Goal: Task Accomplishment & Management: Use online tool/utility

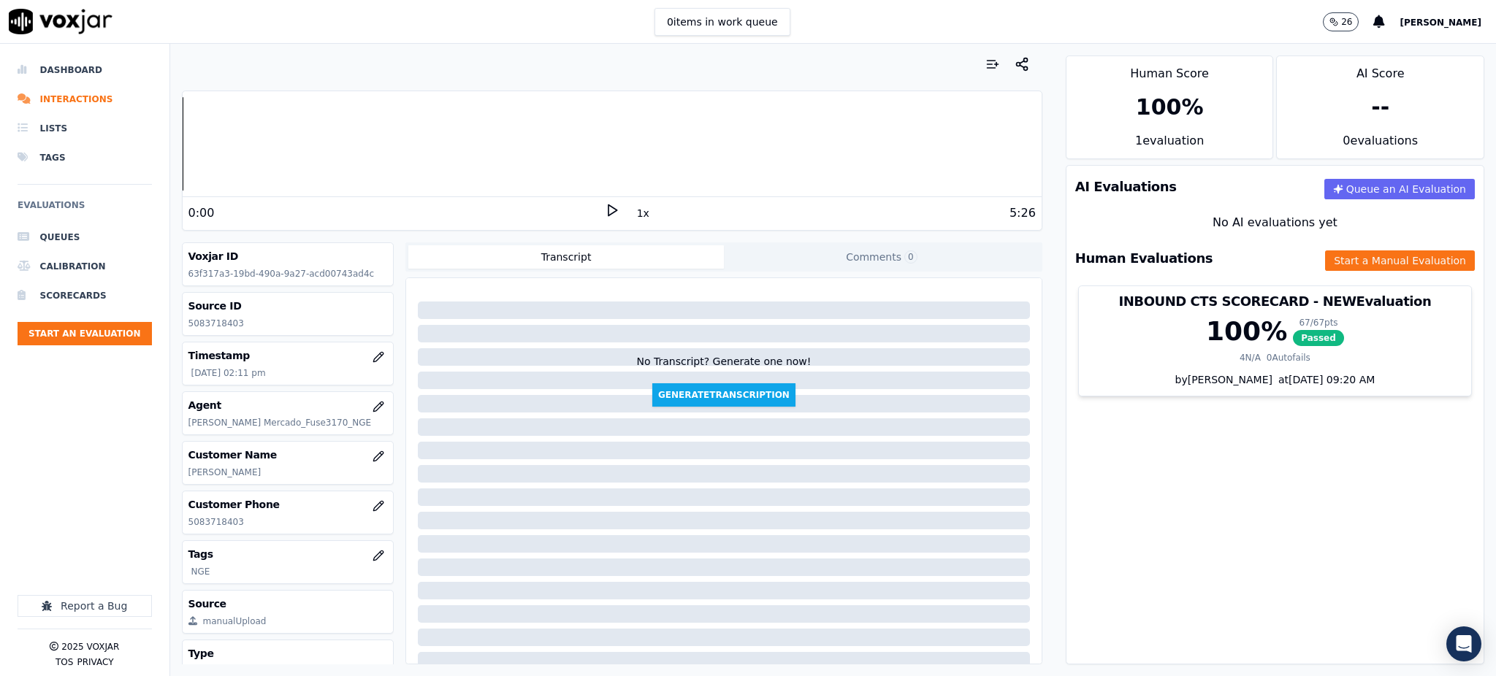
click at [605, 210] on icon at bounding box center [612, 210] width 15 height 15
drag, startPoint x: 237, startPoint y: 522, endPoint x: 178, endPoint y: 530, distance: 59.8
click at [178, 530] on div "Your browser does not support the audio element. 1:19 1x 5:26 Voxjar ID 63f317a…" at bounding box center [612, 360] width 884 height 633
copy p "5083718403"
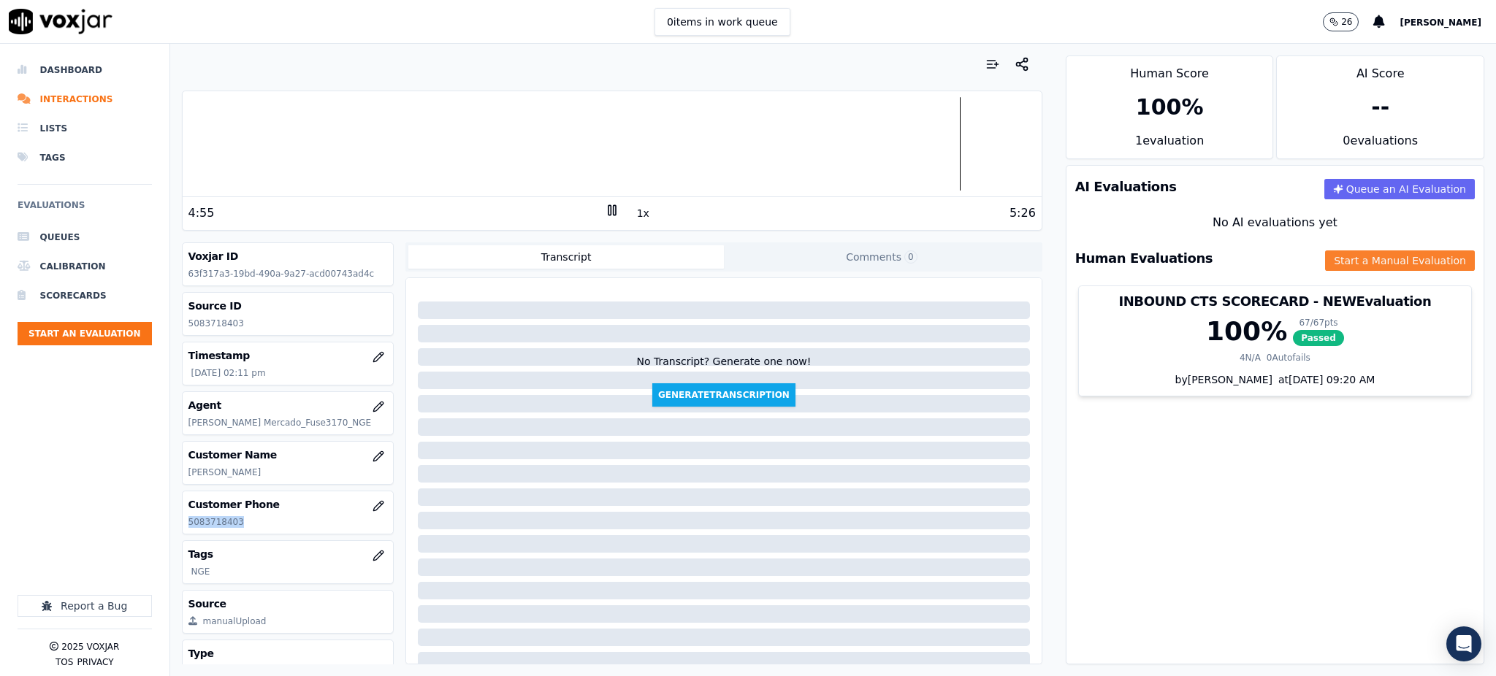
click at [1354, 266] on button "Start a Manual Evaluation" at bounding box center [1400, 261] width 150 height 20
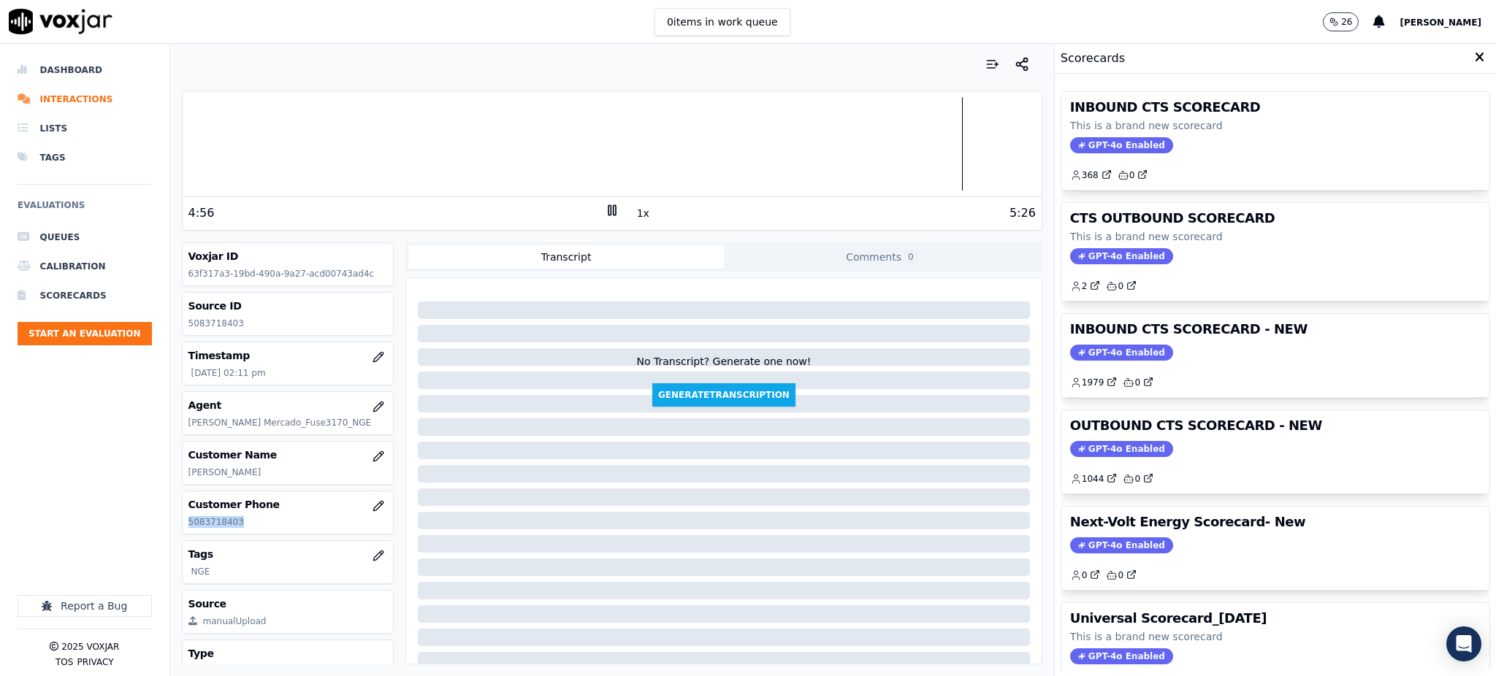
click at [1088, 146] on span "GPT-4o Enabled" at bounding box center [1121, 145] width 103 height 16
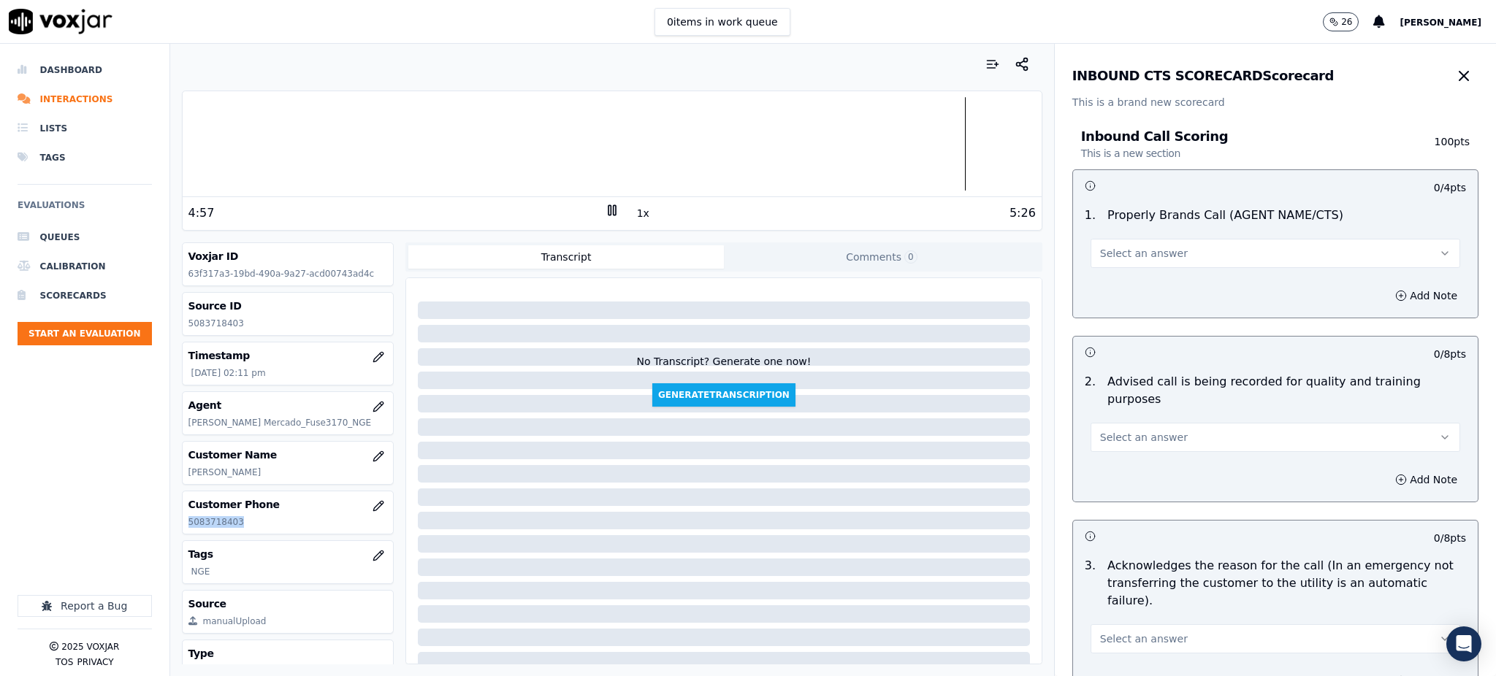
click at [1100, 260] on span "Select an answer" at bounding box center [1144, 253] width 88 height 15
drag, startPoint x: 1117, startPoint y: 288, endPoint x: 1113, endPoint y: 357, distance: 69.5
click at [1115, 287] on div "Yes" at bounding box center [1243, 286] width 337 height 23
drag, startPoint x: 1113, startPoint y: 404, endPoint x: 1113, endPoint y: 412, distance: 8.0
click at [1113, 420] on div "Select an answer" at bounding box center [1276, 436] width 370 height 32
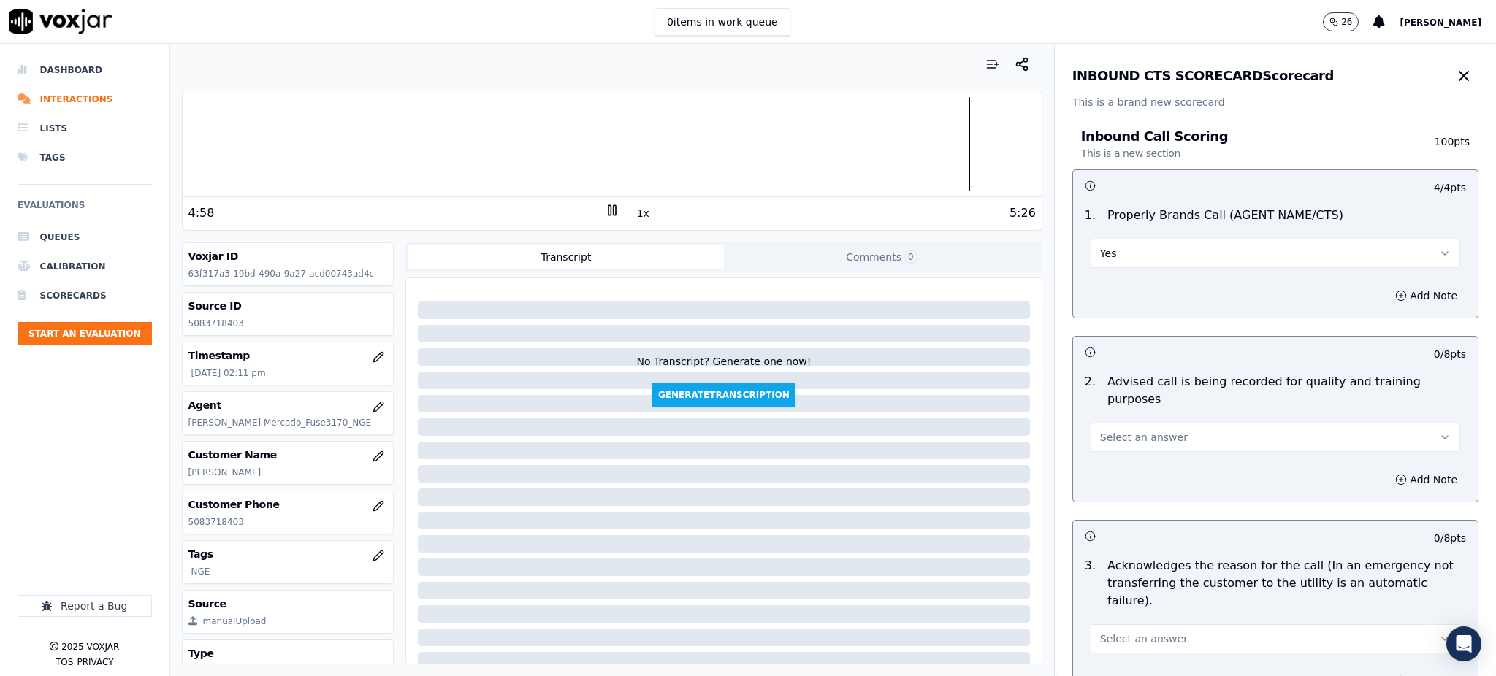
click at [1113, 430] on span "Select an answer" at bounding box center [1144, 437] width 88 height 15
click at [1111, 449] on div "Yes" at bounding box center [1243, 452] width 337 height 23
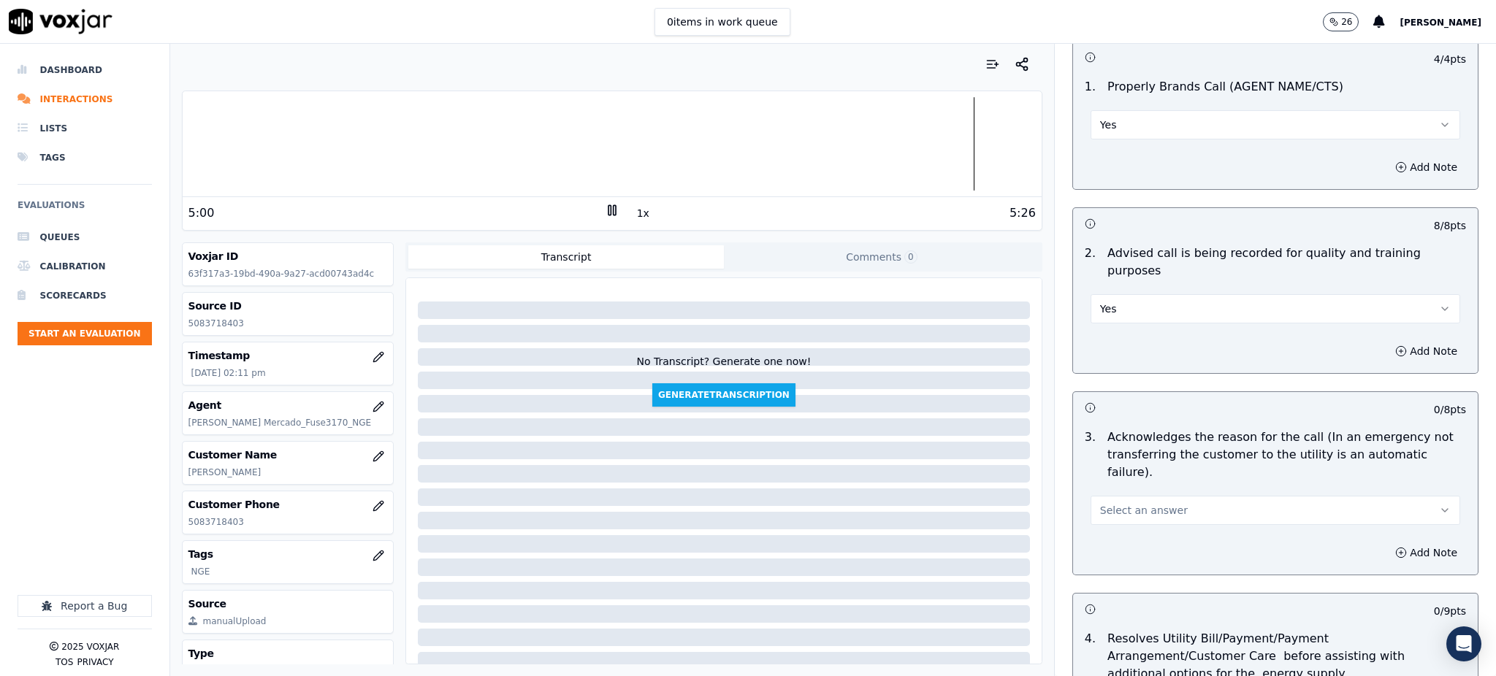
scroll to position [194, 0]
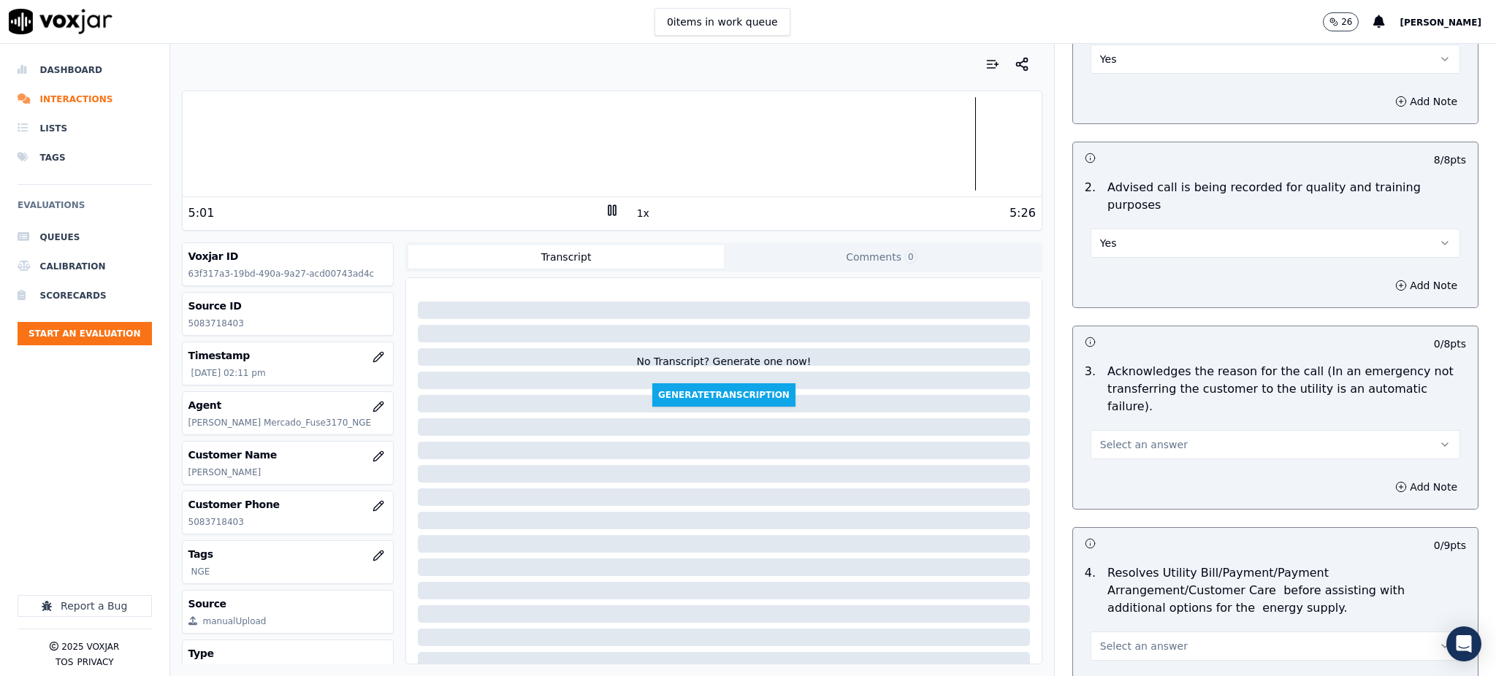
click at [1100, 438] on span "Select an answer" at bounding box center [1144, 445] width 88 height 15
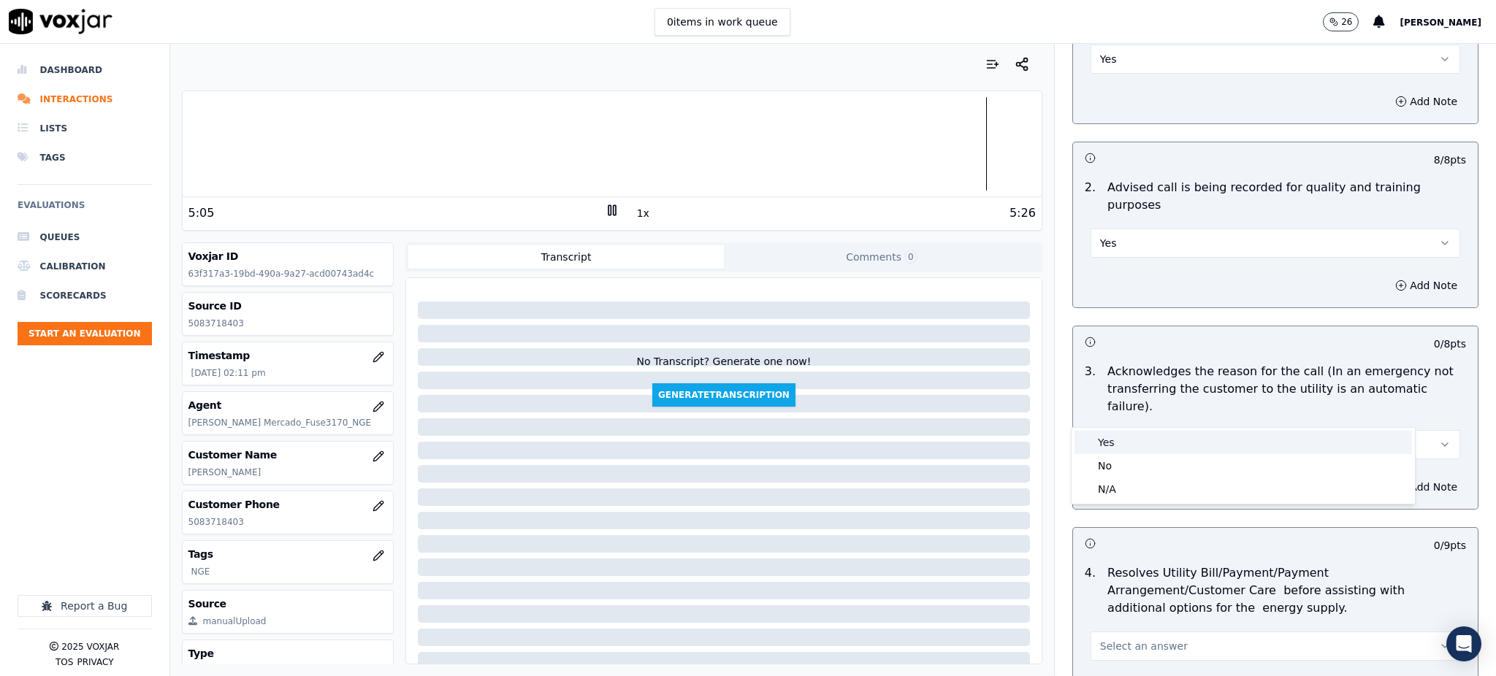
click at [1124, 445] on div "Yes" at bounding box center [1243, 442] width 337 height 23
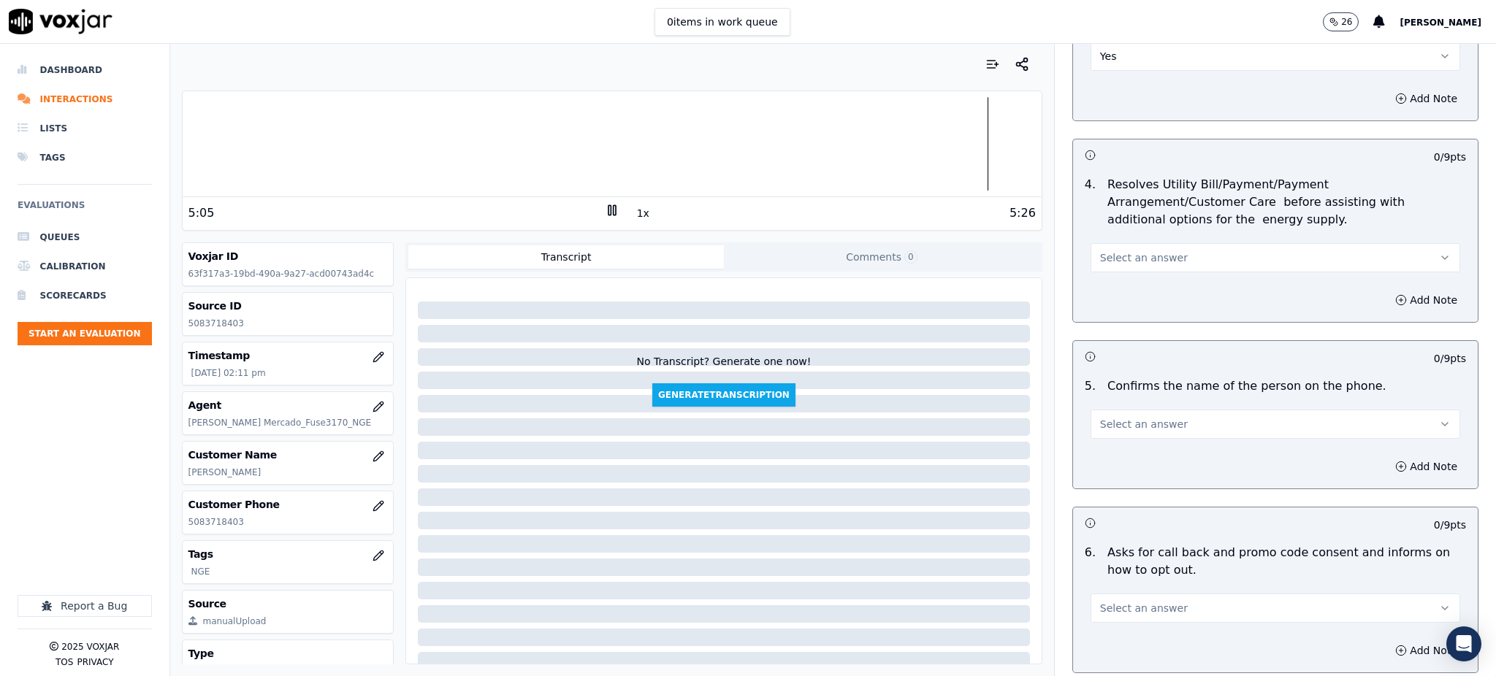
scroll to position [584, 0]
click at [1100, 249] on span "Select an answer" at bounding box center [1144, 256] width 88 height 15
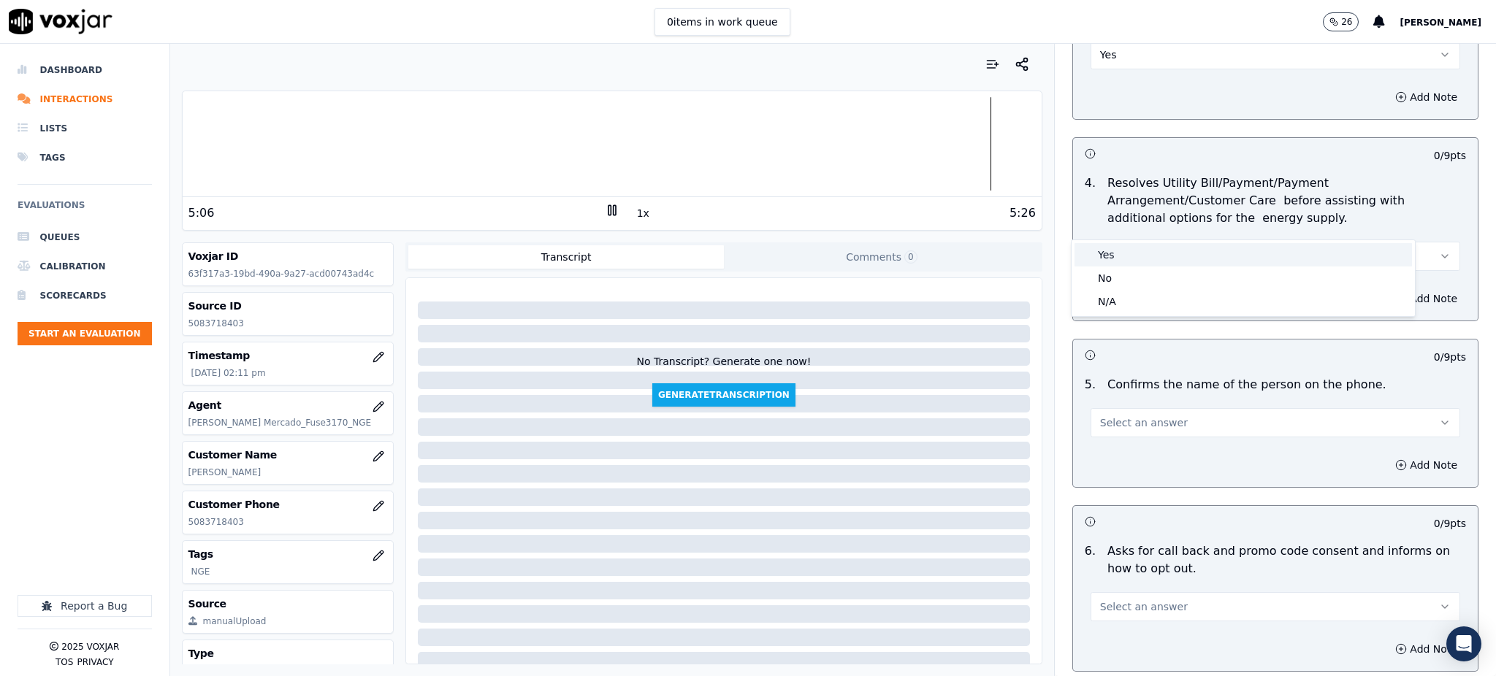
click at [1106, 250] on div "Yes" at bounding box center [1243, 254] width 337 height 23
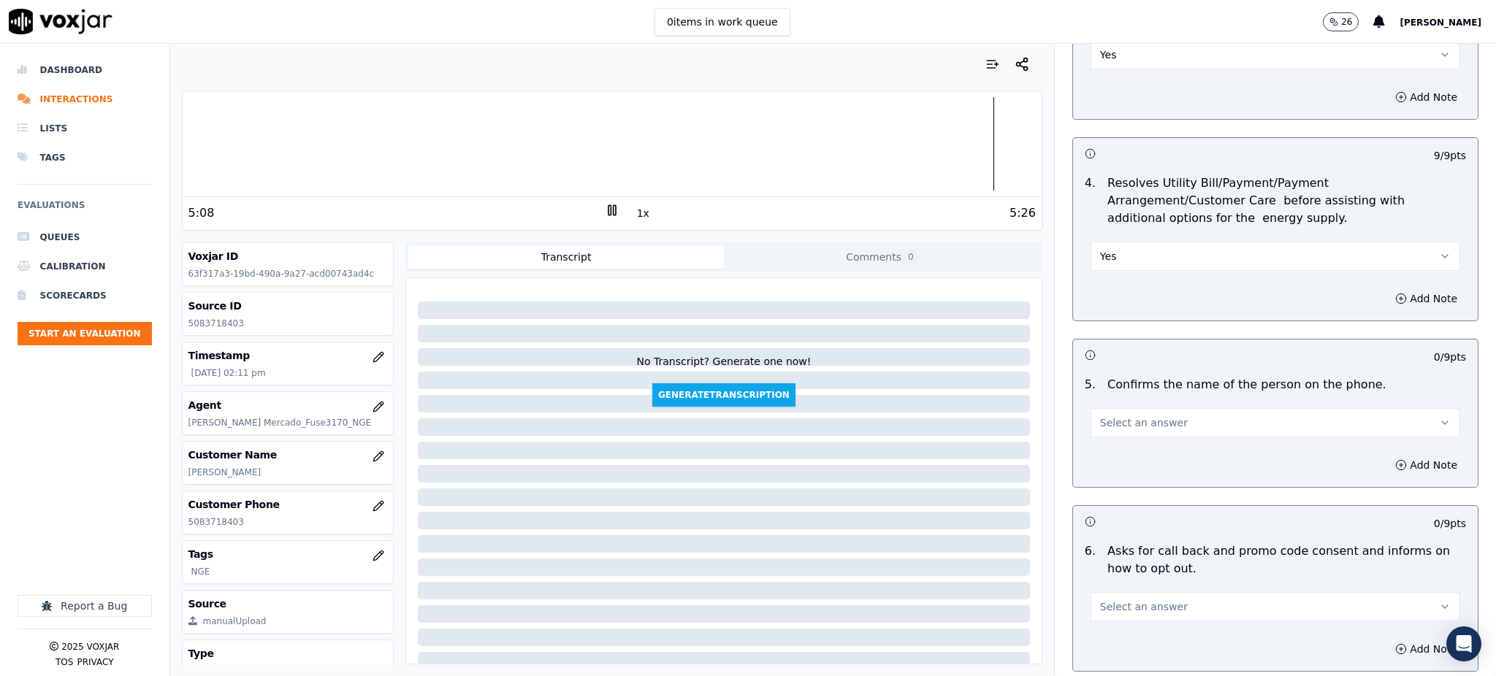
click at [1104, 416] on span "Select an answer" at bounding box center [1144, 423] width 88 height 15
click at [1108, 416] on div "Yes" at bounding box center [1243, 421] width 337 height 23
click at [1119, 600] on span "Select an answer" at bounding box center [1144, 607] width 88 height 15
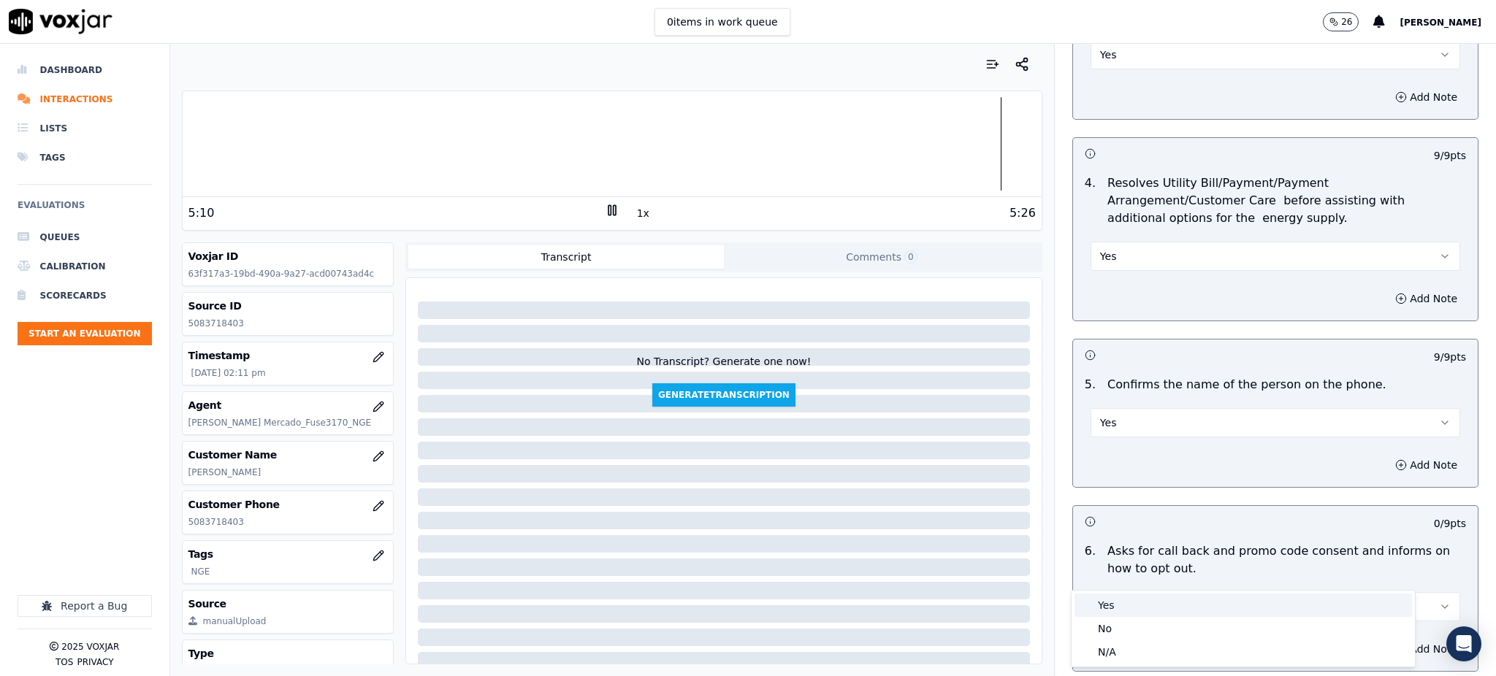
click at [1114, 606] on div "Yes" at bounding box center [1243, 605] width 337 height 23
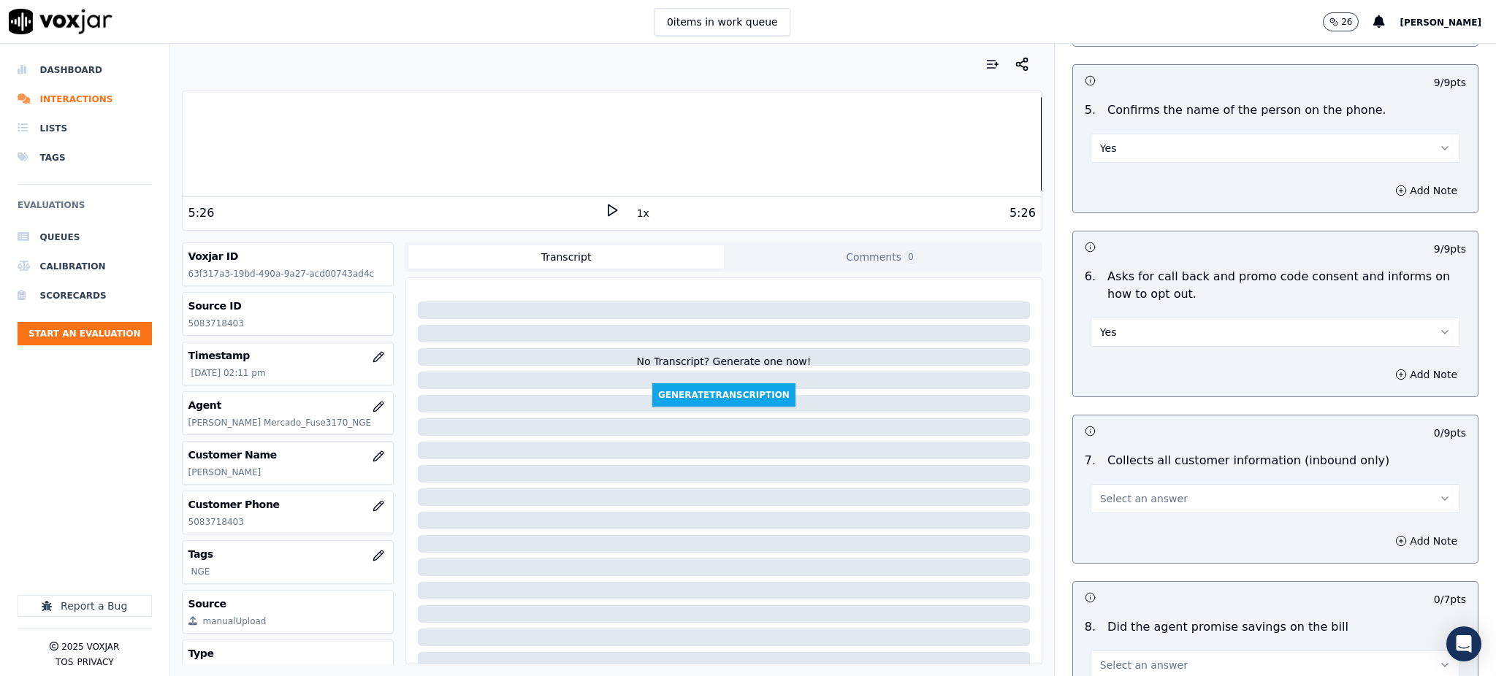
scroll to position [877, 0]
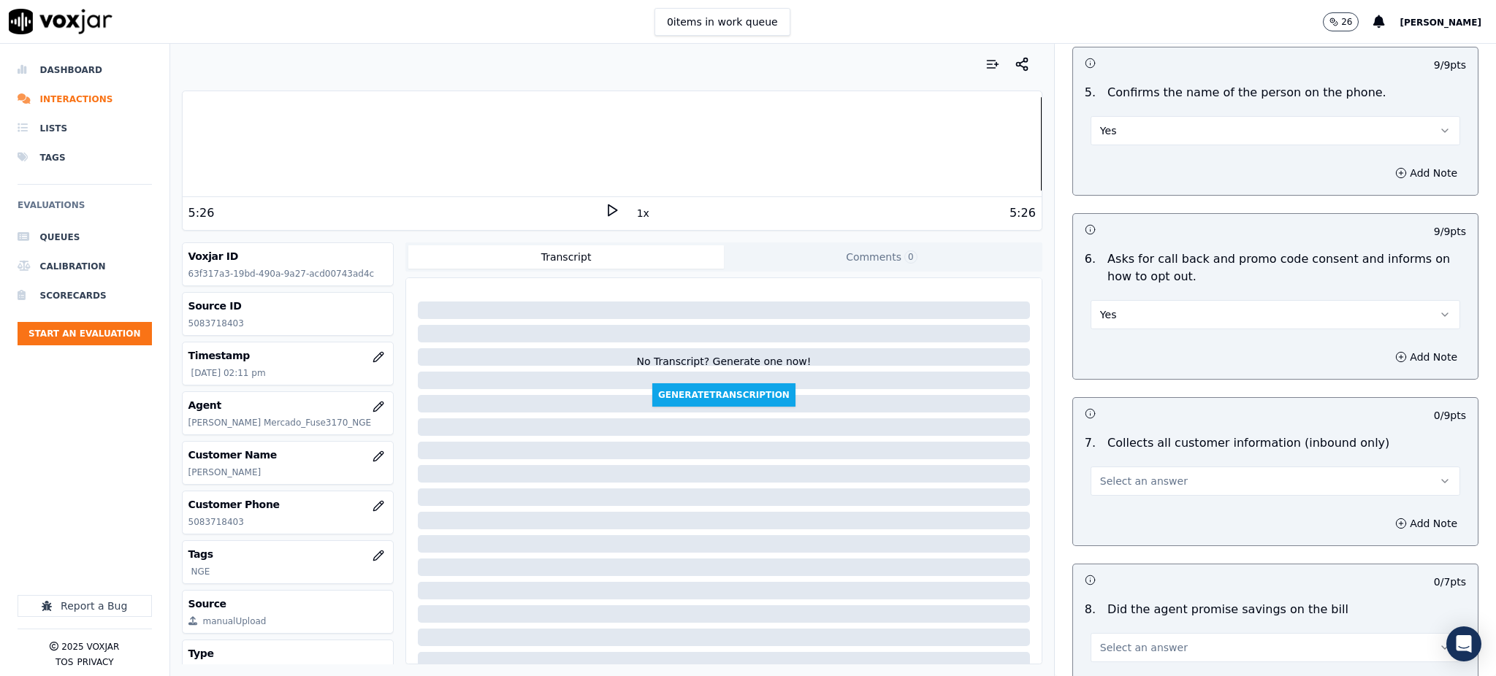
click at [1100, 474] on span "Select an answer" at bounding box center [1144, 481] width 88 height 15
click at [1099, 484] on div "Yes" at bounding box center [1243, 479] width 337 height 23
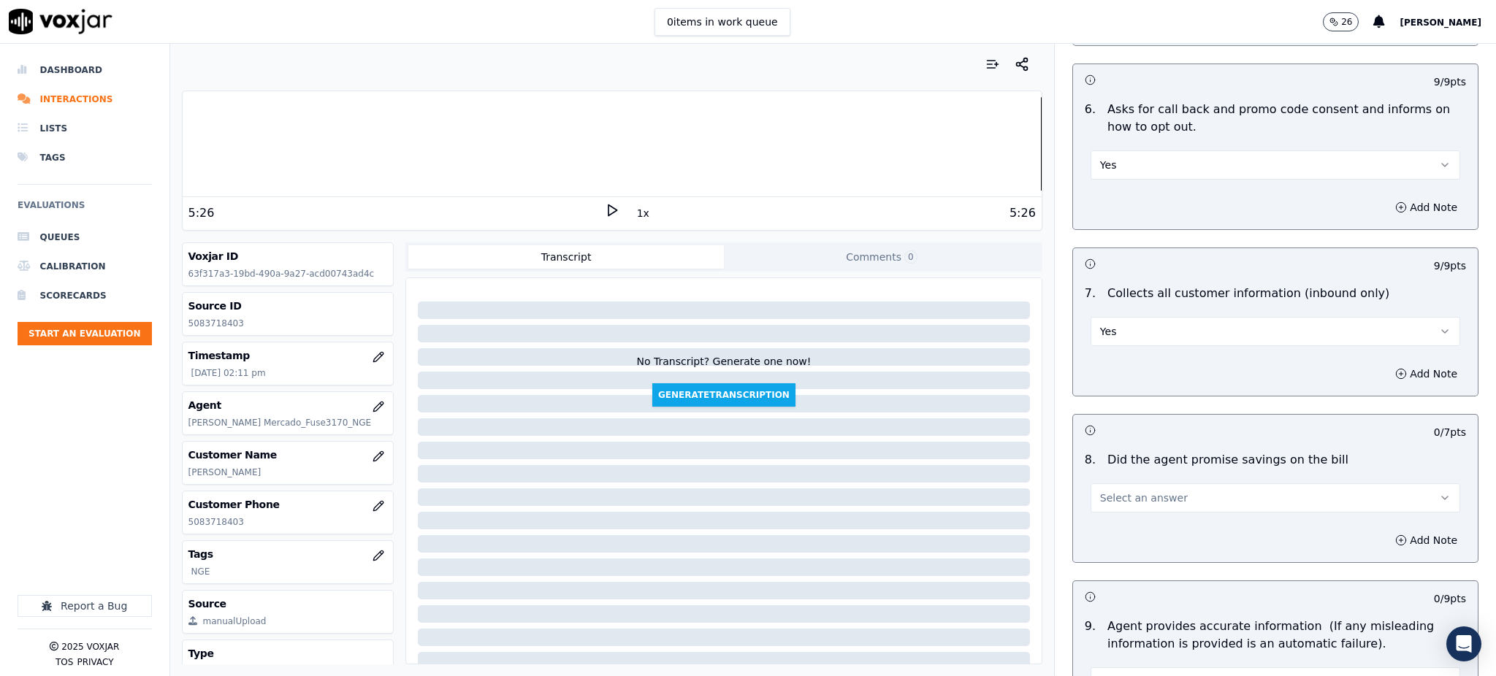
scroll to position [1071, 0]
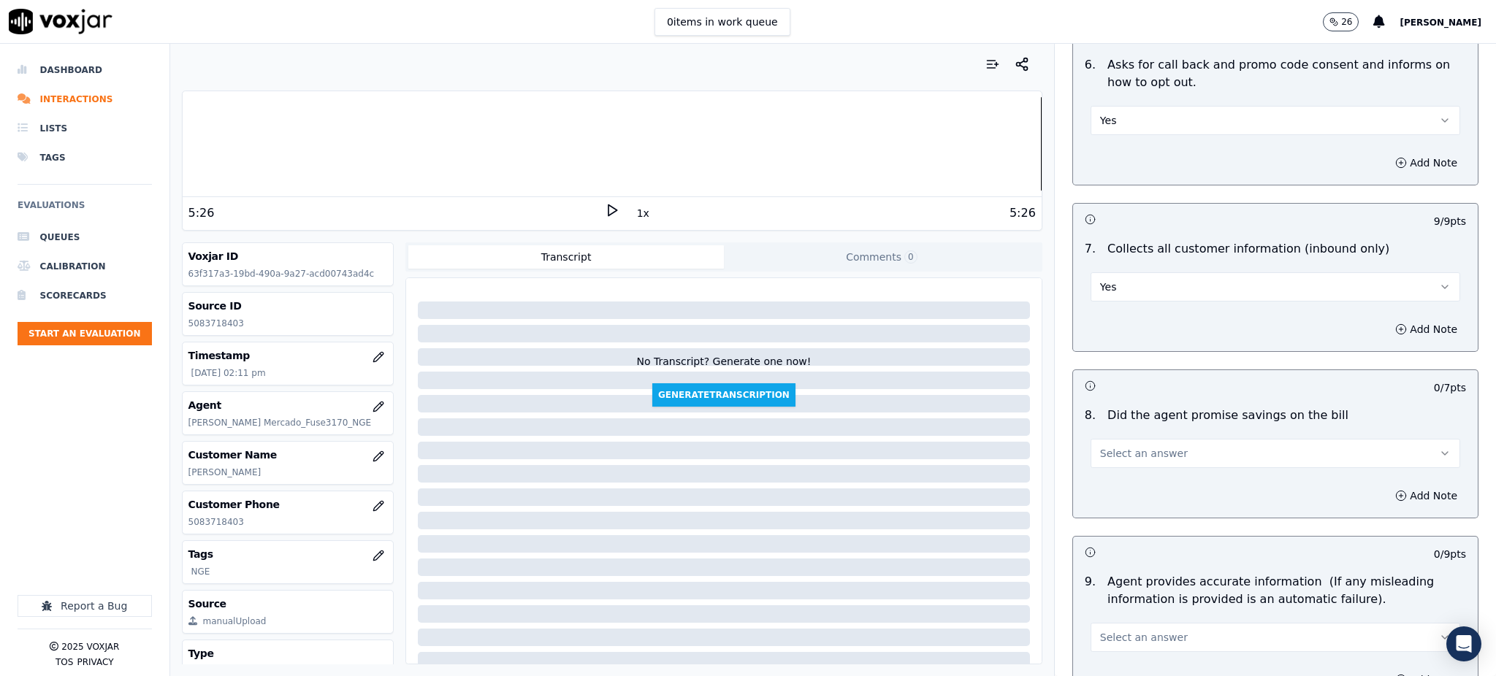
click at [1100, 446] on span "Select an answer" at bounding box center [1144, 453] width 88 height 15
click at [1105, 450] on div "Yes" at bounding box center [1243, 451] width 337 height 23
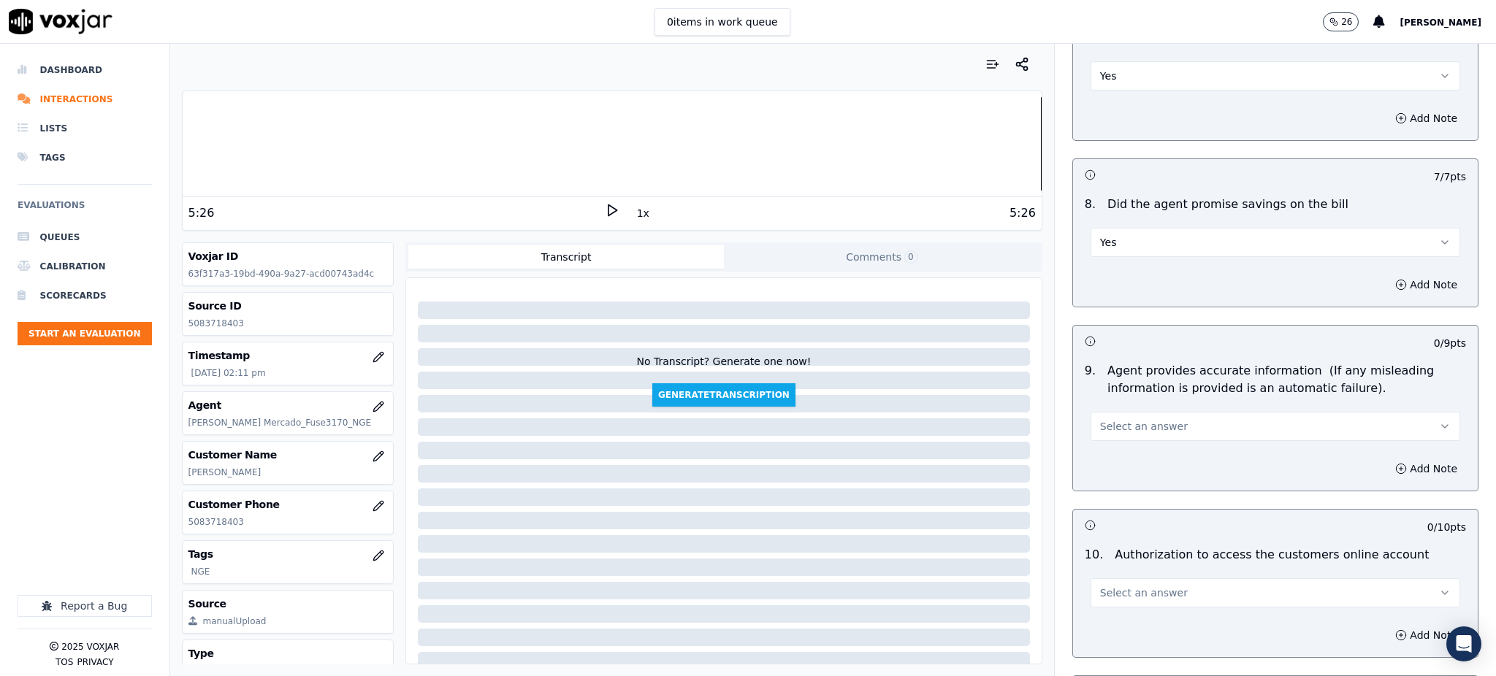
scroll to position [1363, 0]
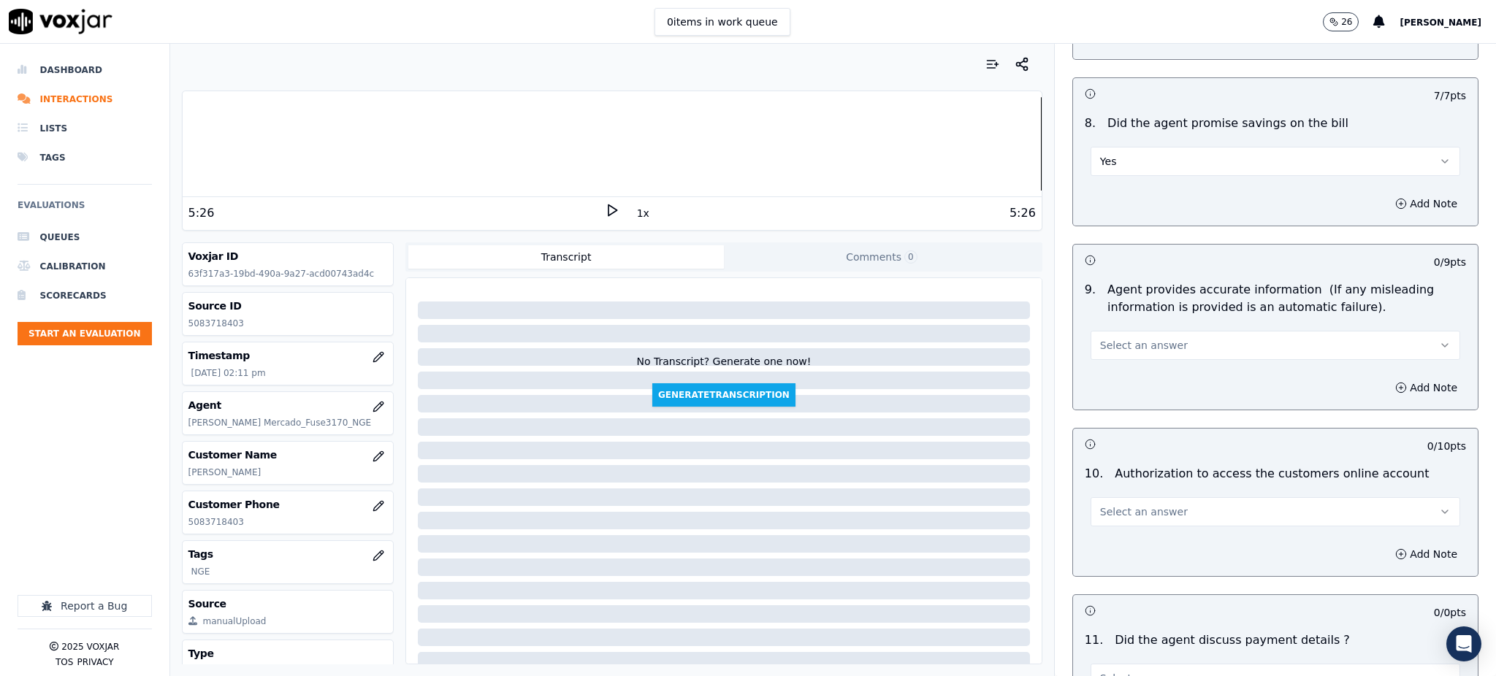
click at [1107, 338] on span "Select an answer" at bounding box center [1144, 345] width 88 height 15
click at [1102, 354] on div "Yes" at bounding box center [1243, 343] width 337 height 23
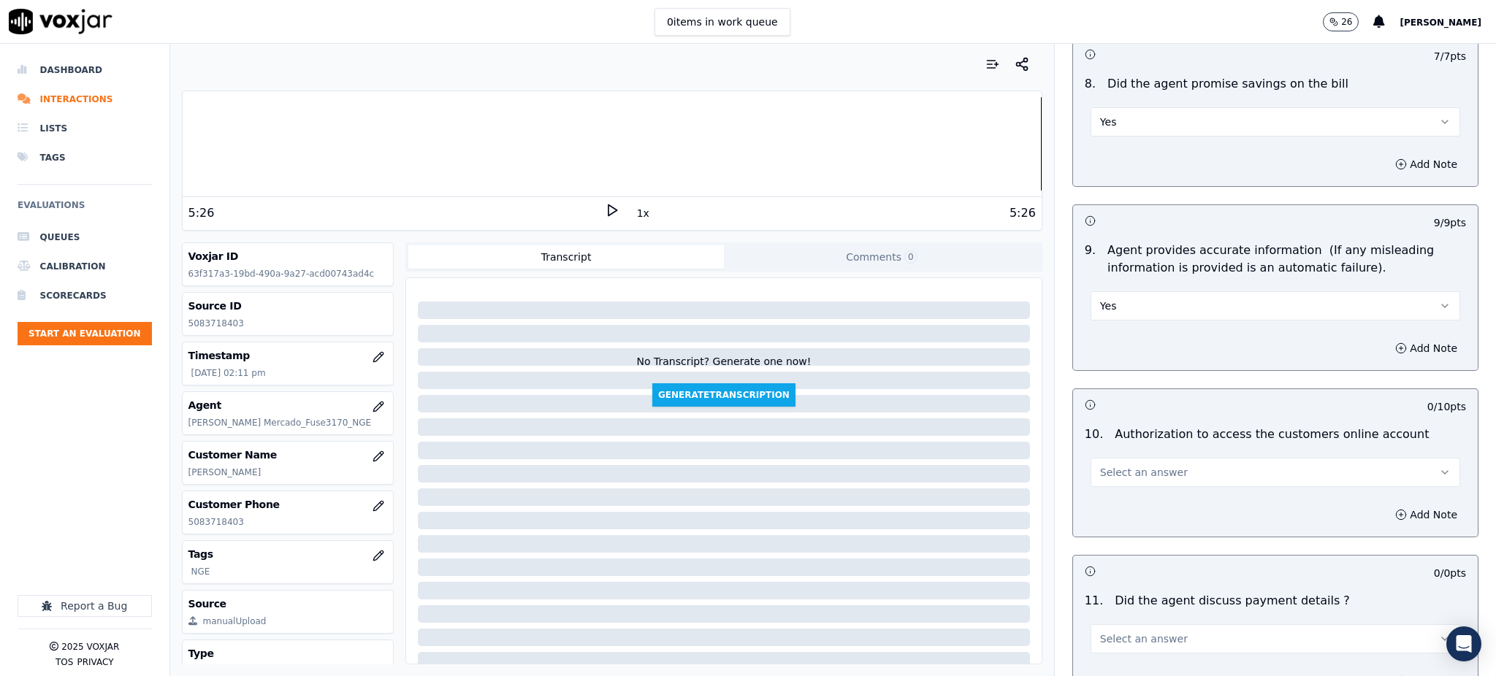
scroll to position [1655, 0]
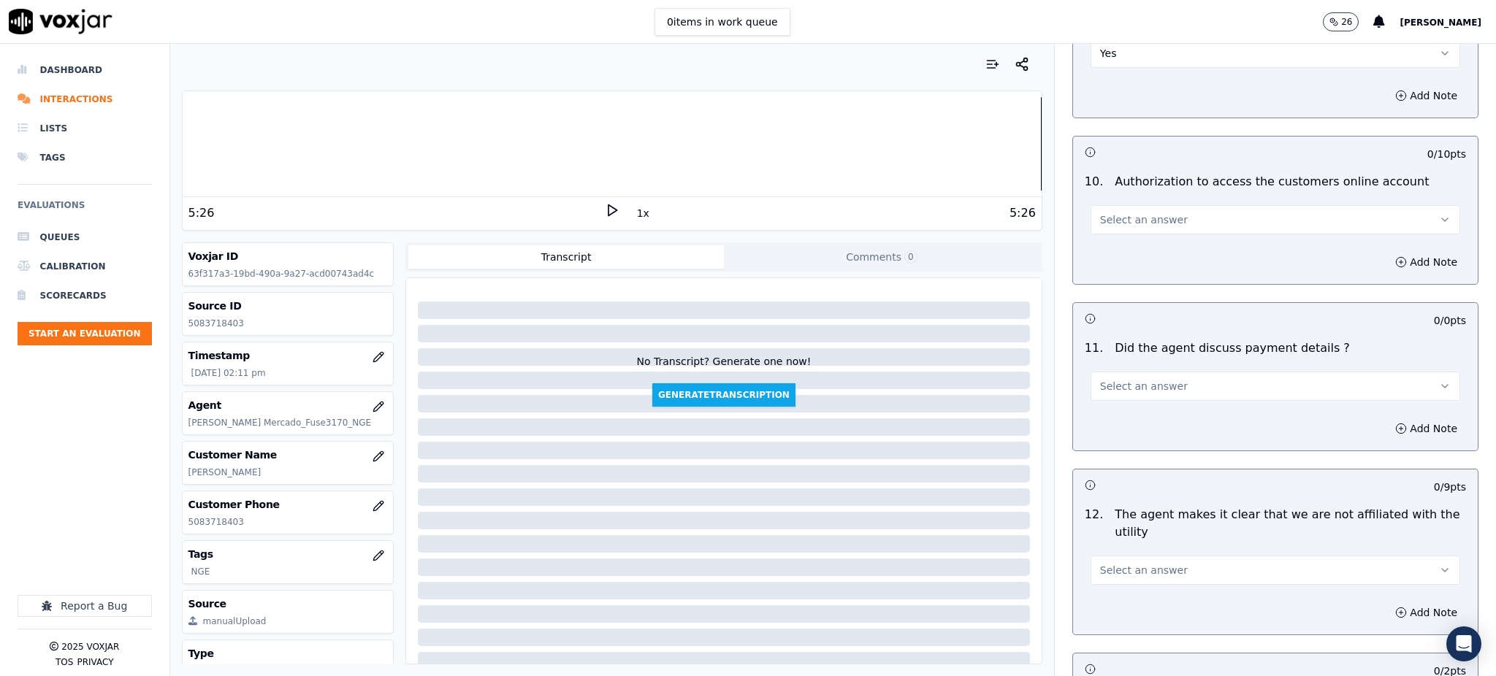
click at [1091, 205] on button "Select an answer" at bounding box center [1276, 219] width 370 height 29
click at [1094, 226] on div "Yes" at bounding box center [1243, 218] width 337 height 23
click at [1121, 379] on span "Select an answer" at bounding box center [1144, 386] width 88 height 15
drag, startPoint x: 1107, startPoint y: 419, endPoint x: 1107, endPoint y: 432, distance: 13.9
click at [1107, 422] on div "Yes No N/A" at bounding box center [1243, 408] width 343 height 76
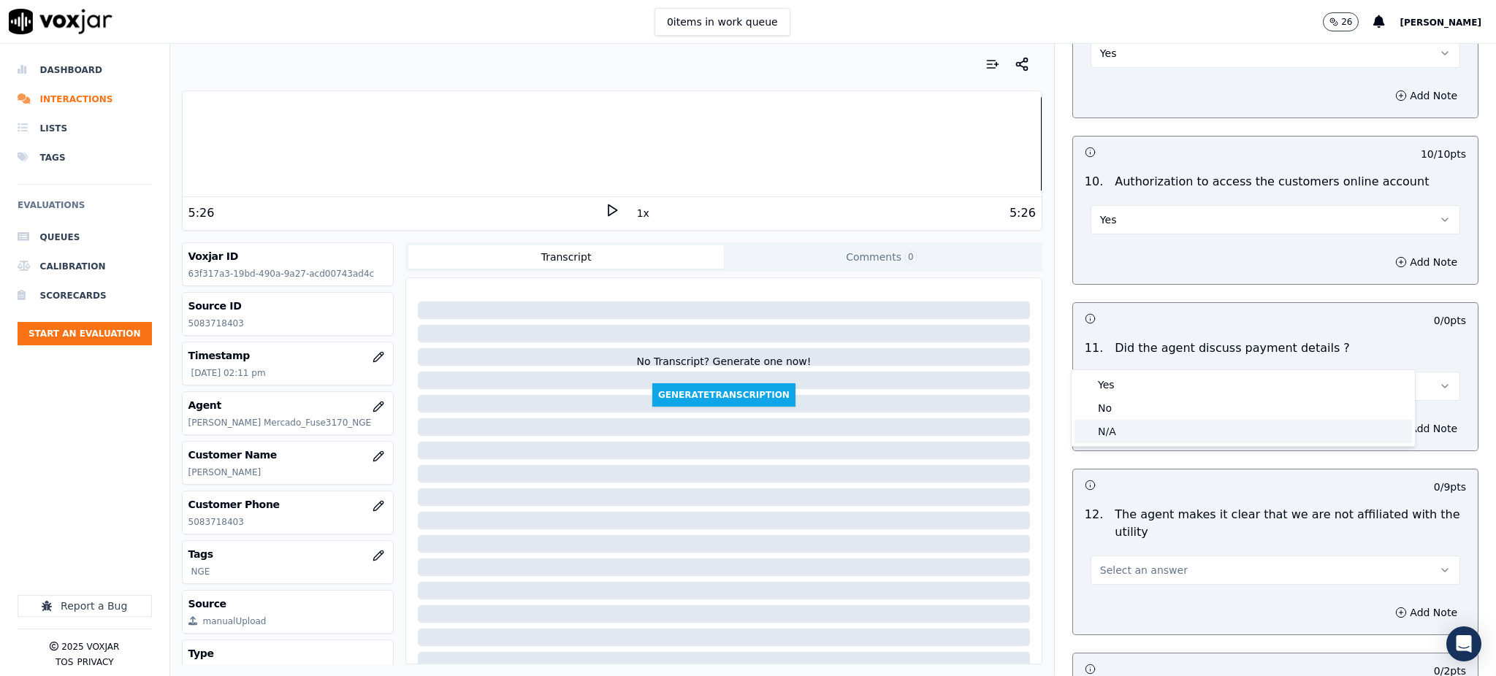
click at [1107, 432] on div "N/A" at bounding box center [1243, 431] width 337 height 23
click at [1107, 556] on button "Select an answer" at bounding box center [1276, 570] width 370 height 29
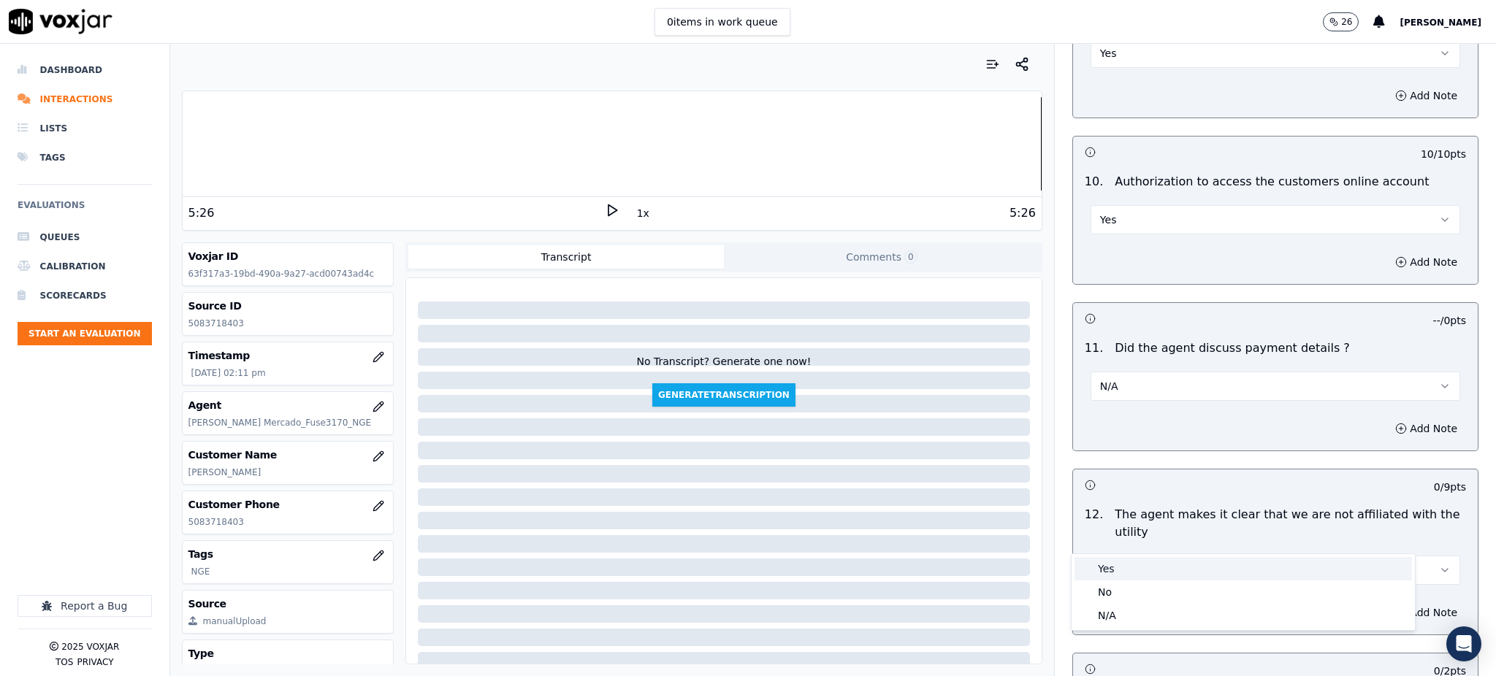
click at [1105, 562] on div "Yes" at bounding box center [1243, 568] width 337 height 23
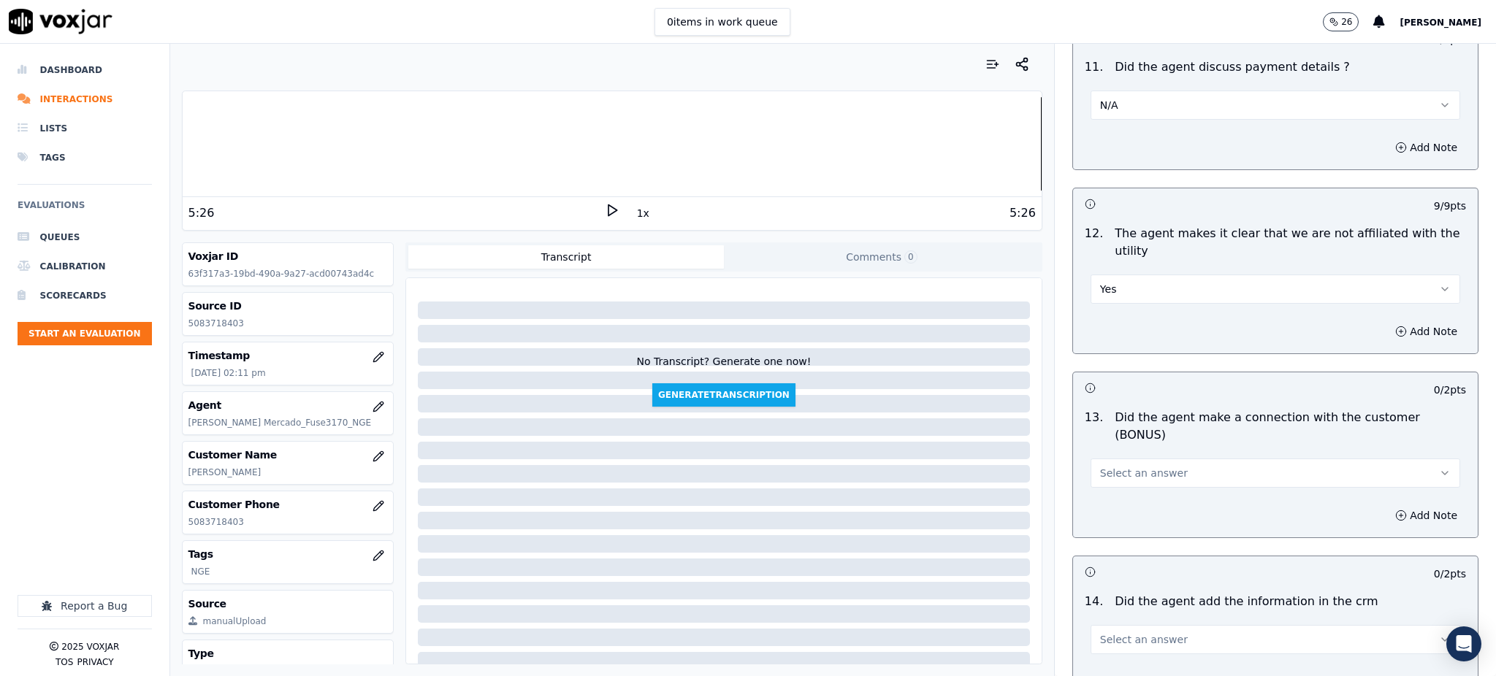
scroll to position [1948, 0]
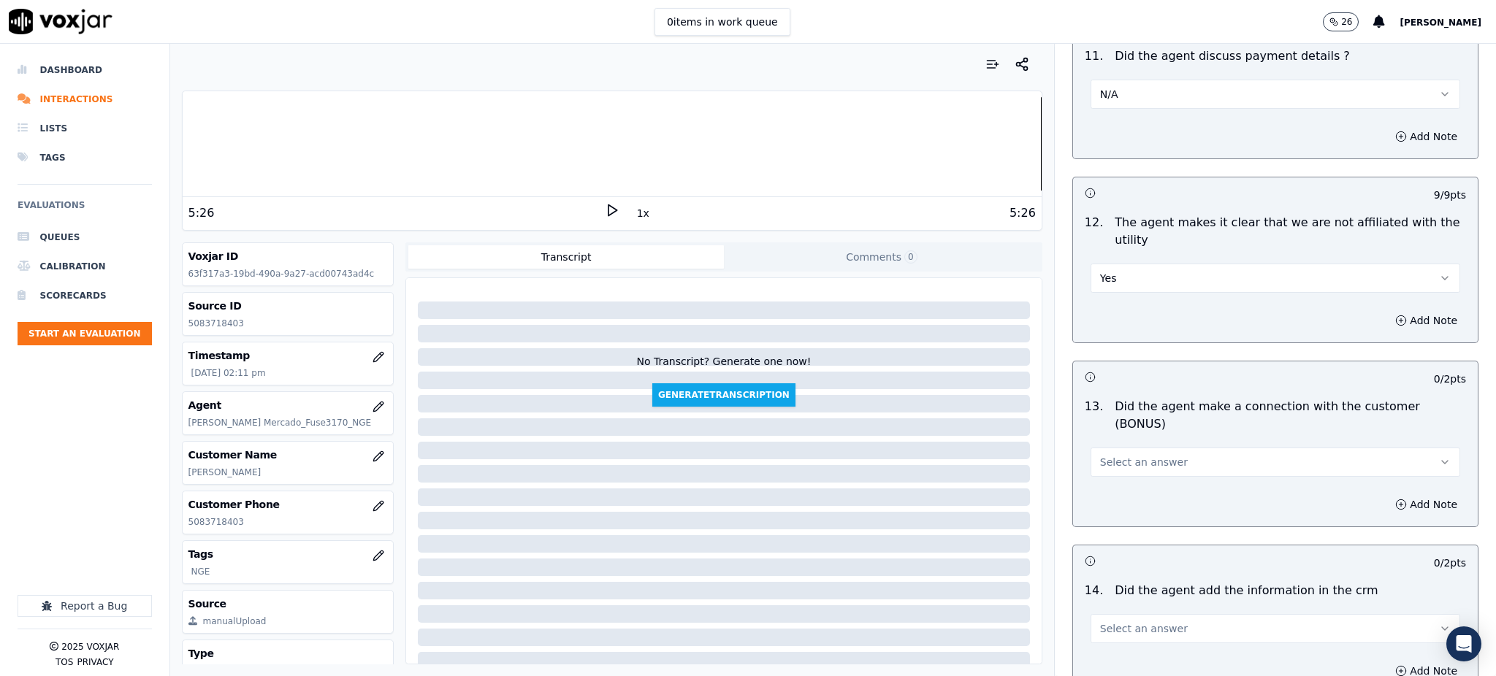
click at [1100, 455] on span "Select an answer" at bounding box center [1144, 462] width 88 height 15
drag, startPoint x: 1104, startPoint y: 451, endPoint x: 1106, endPoint y: 483, distance: 32.2
click at [1105, 452] on div "Yes" at bounding box center [1243, 443] width 337 height 23
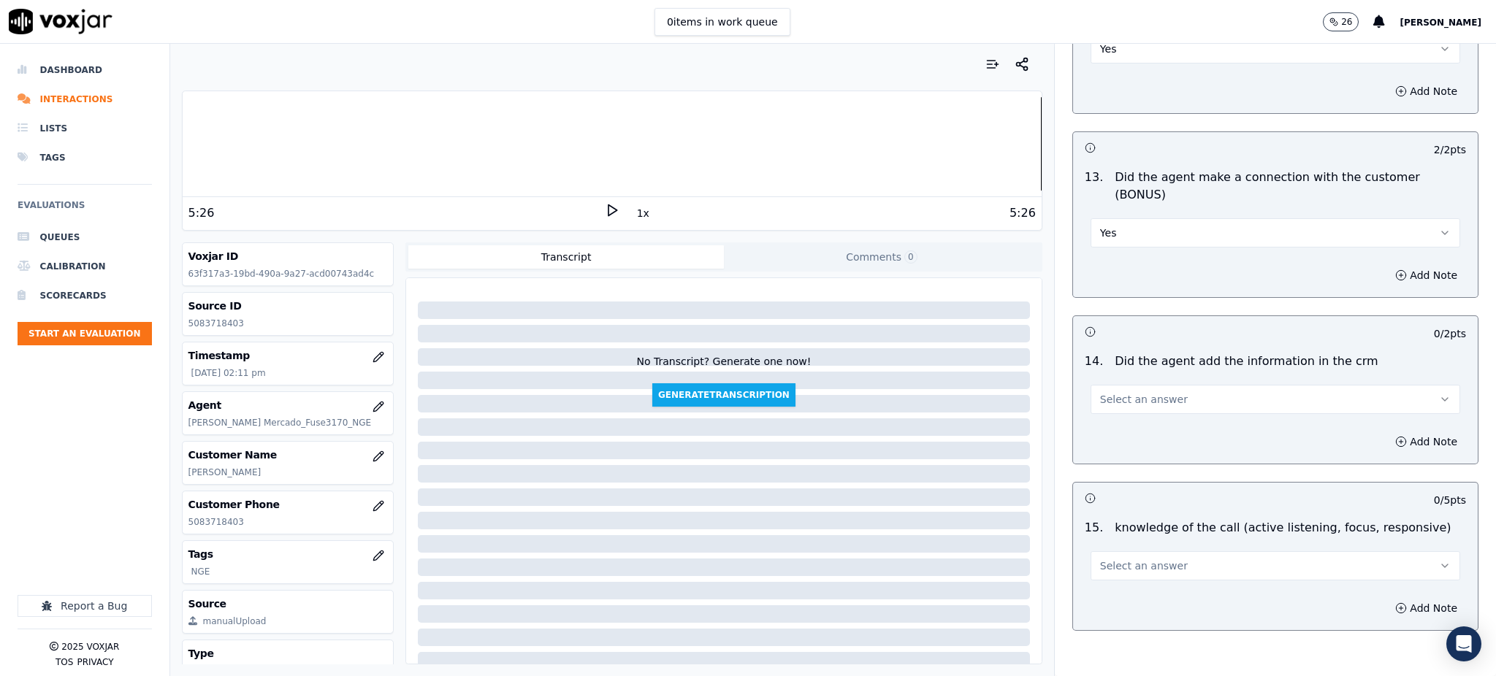
scroll to position [2211, 0]
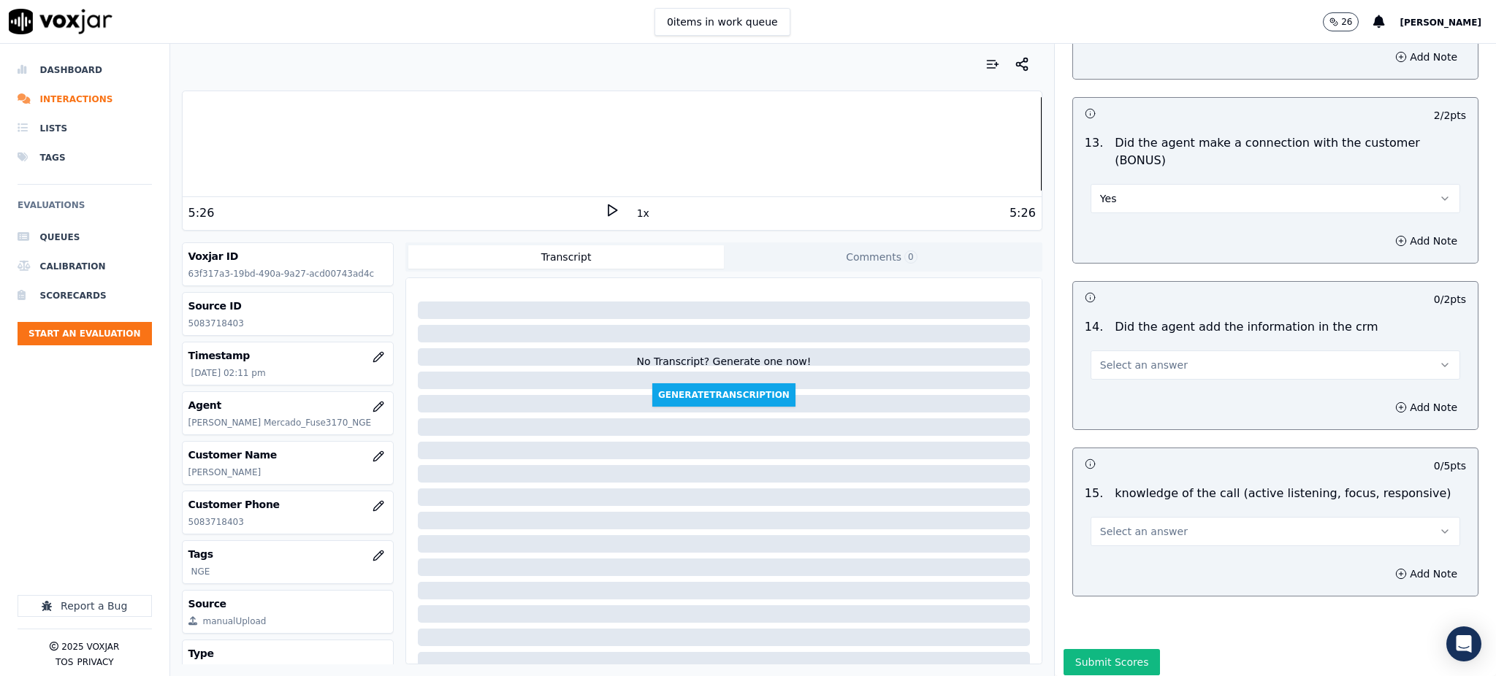
click at [1111, 358] on span "Select an answer" at bounding box center [1144, 365] width 88 height 15
click at [1109, 337] on div "Yes" at bounding box center [1243, 346] width 337 height 23
click at [1100, 525] on span "Select an answer" at bounding box center [1144, 532] width 88 height 15
click at [1095, 516] on div "Yes" at bounding box center [1243, 513] width 337 height 23
drag, startPoint x: 1095, startPoint y: 606, endPoint x: 1100, endPoint y: 582, distance: 24.6
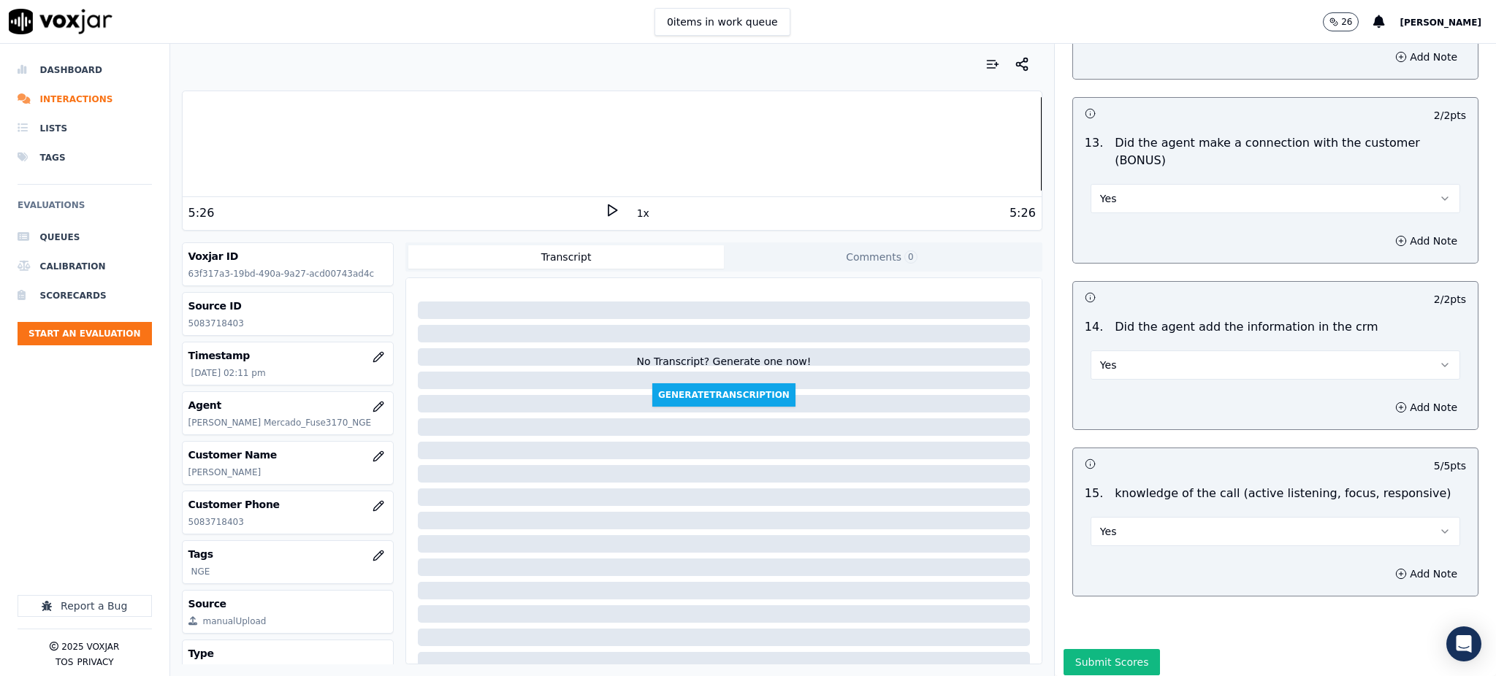
click at [1095, 649] on button "Submit Scores" at bounding box center [1112, 662] width 97 height 26
